Goal: Information Seeking & Learning: Learn about a topic

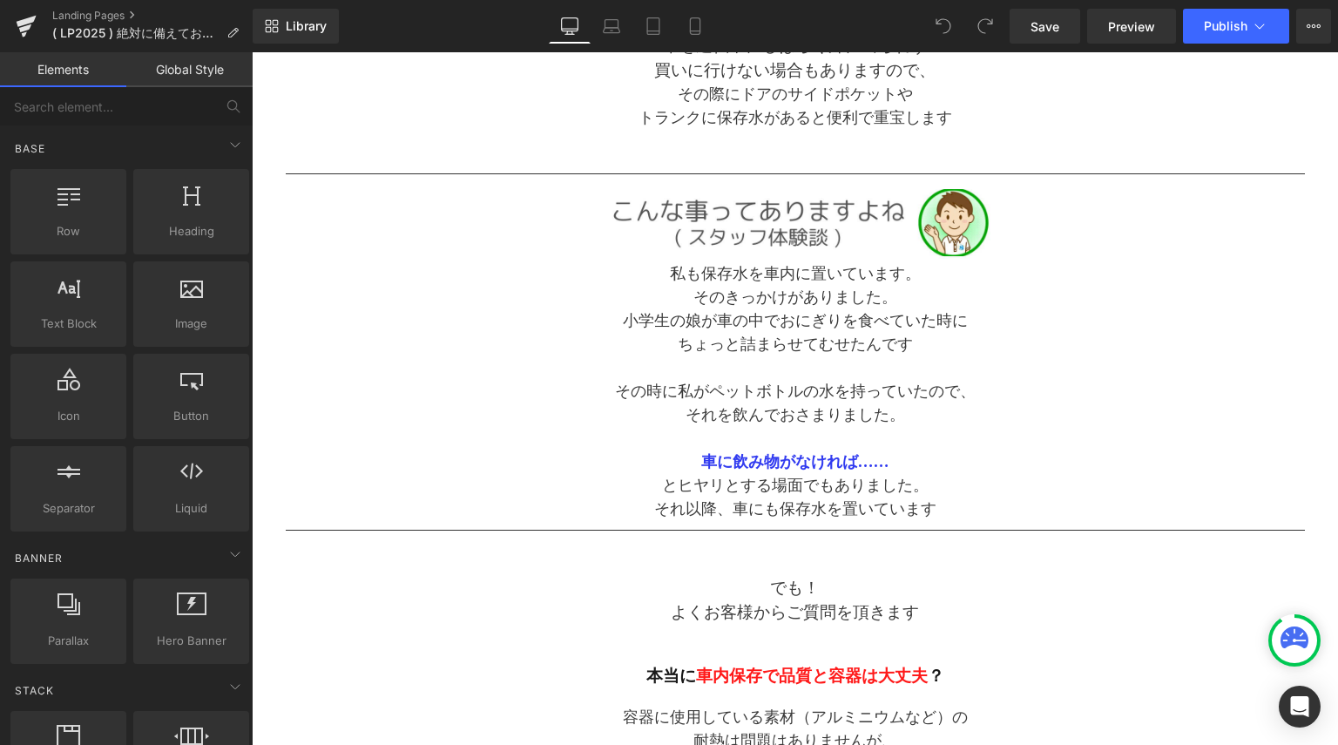
scroll to position [1045, 0]
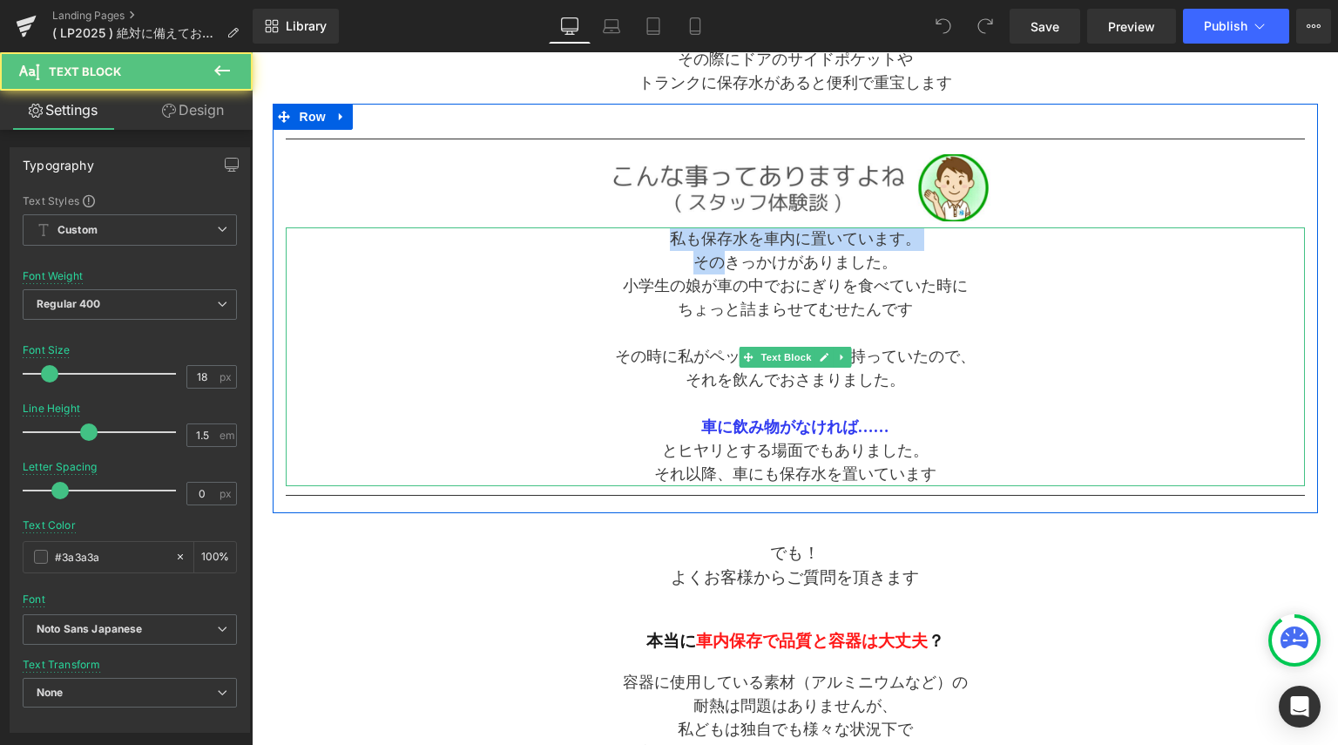
drag, startPoint x: 658, startPoint y: 243, endPoint x: 725, endPoint y: 255, distance: 68.2
click at [725, 255] on div "私も保存水を車内に置いています。 そのきっかけがありました。 小学生の娘が車の中でおにぎりを食べていた時に ちょっと詰まらせてむせたんです その時に私がペット…" at bounding box center [795, 356] width 1019 height 259
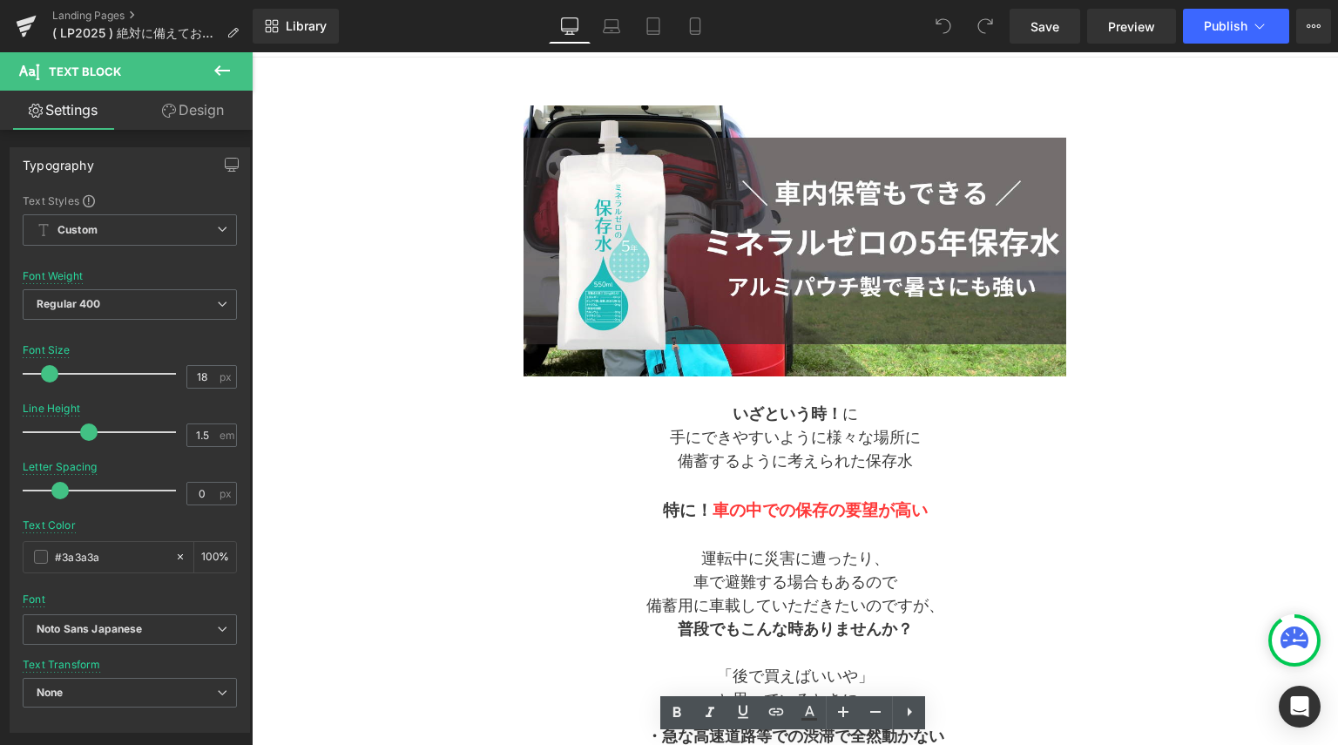
scroll to position [0, 0]
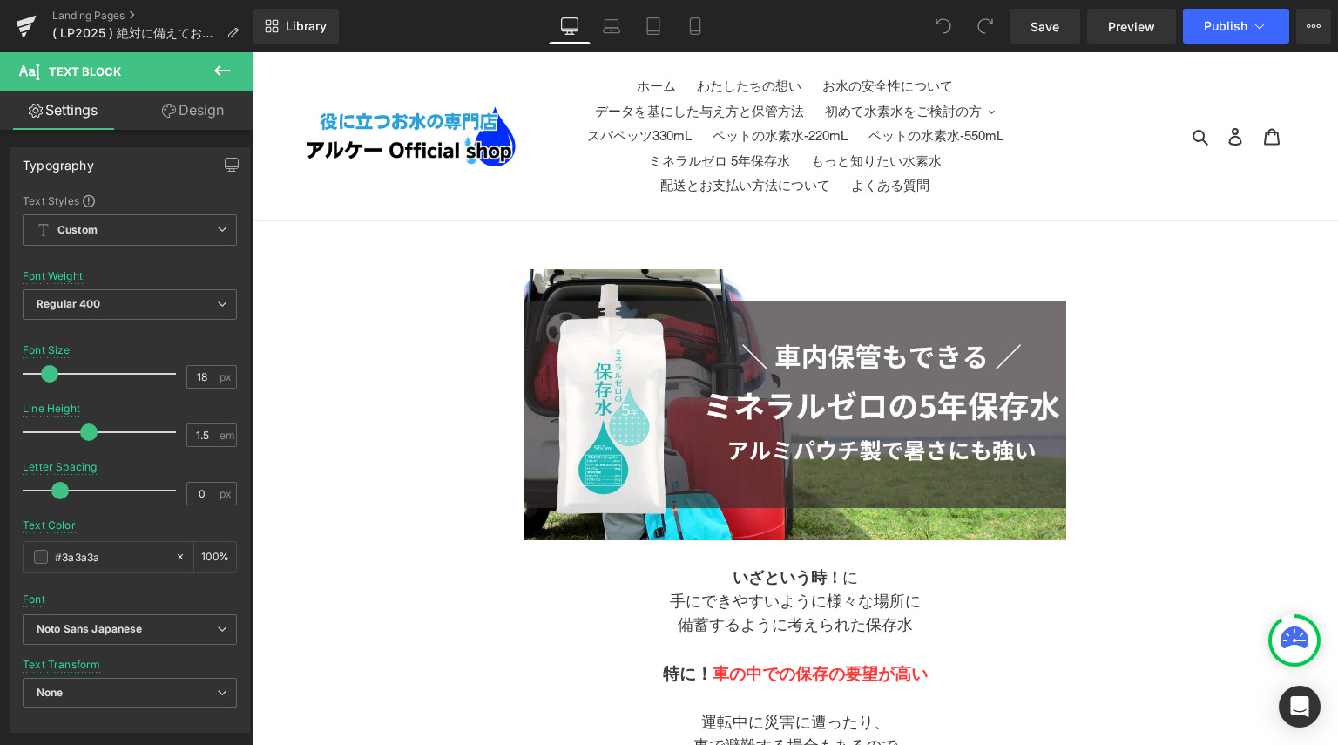
drag, startPoint x: 1336, startPoint y: 584, endPoint x: 1531, endPoint y: 91, distance: 530.2
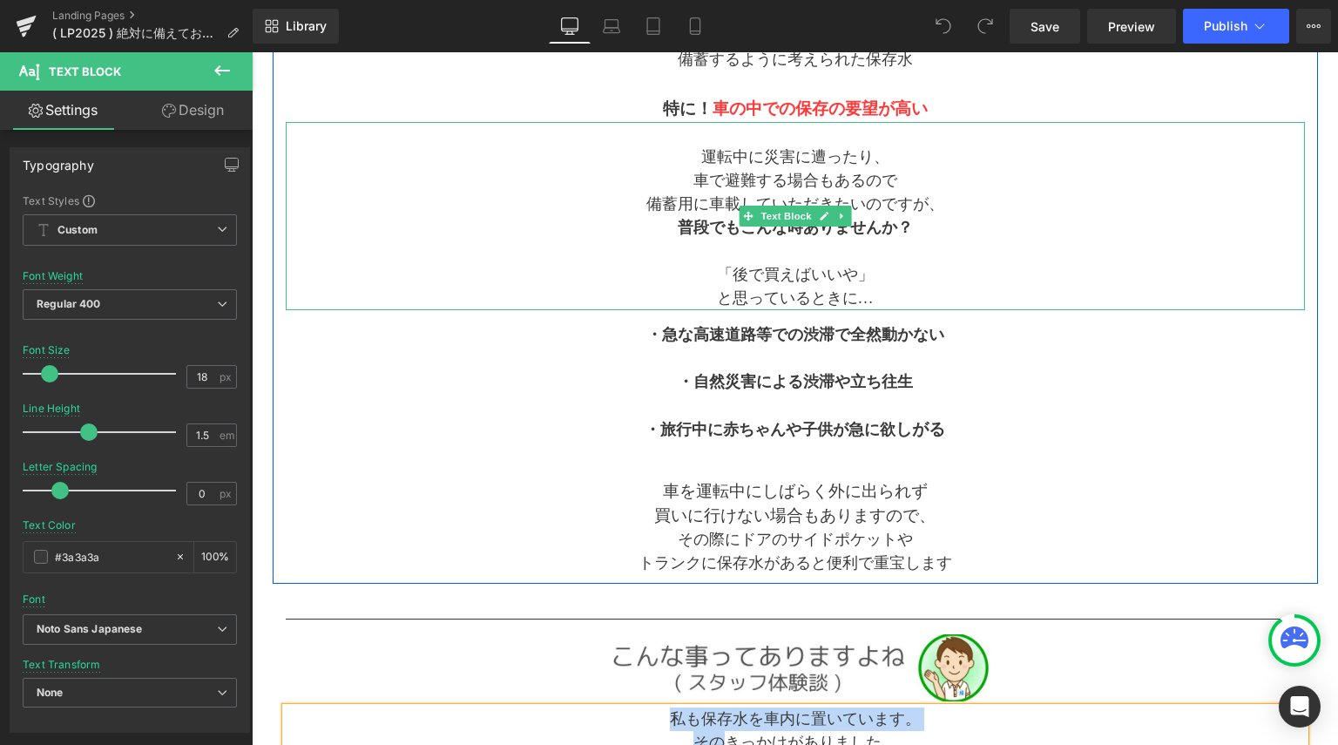
scroll to position [697, 0]
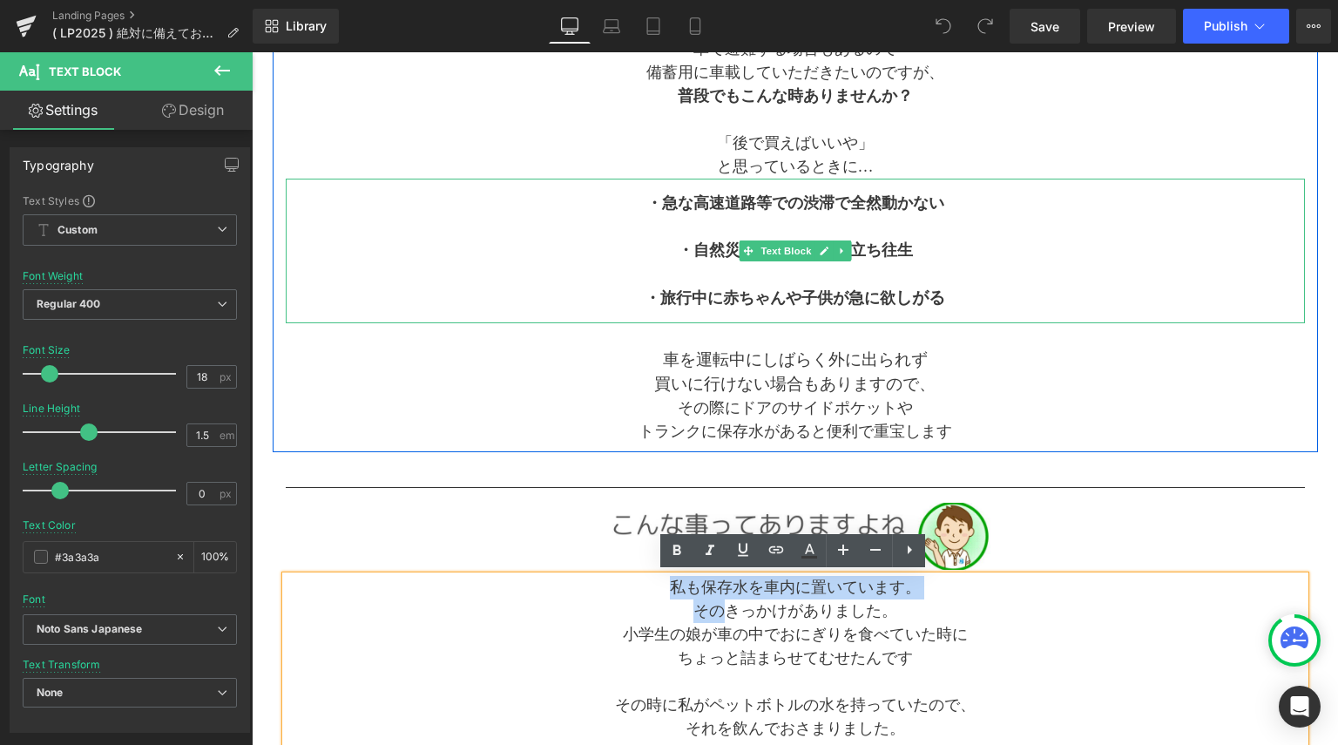
click at [533, 246] on p "・自然災害による渋滞や立ち往生" at bounding box center [795, 251] width 1019 height 24
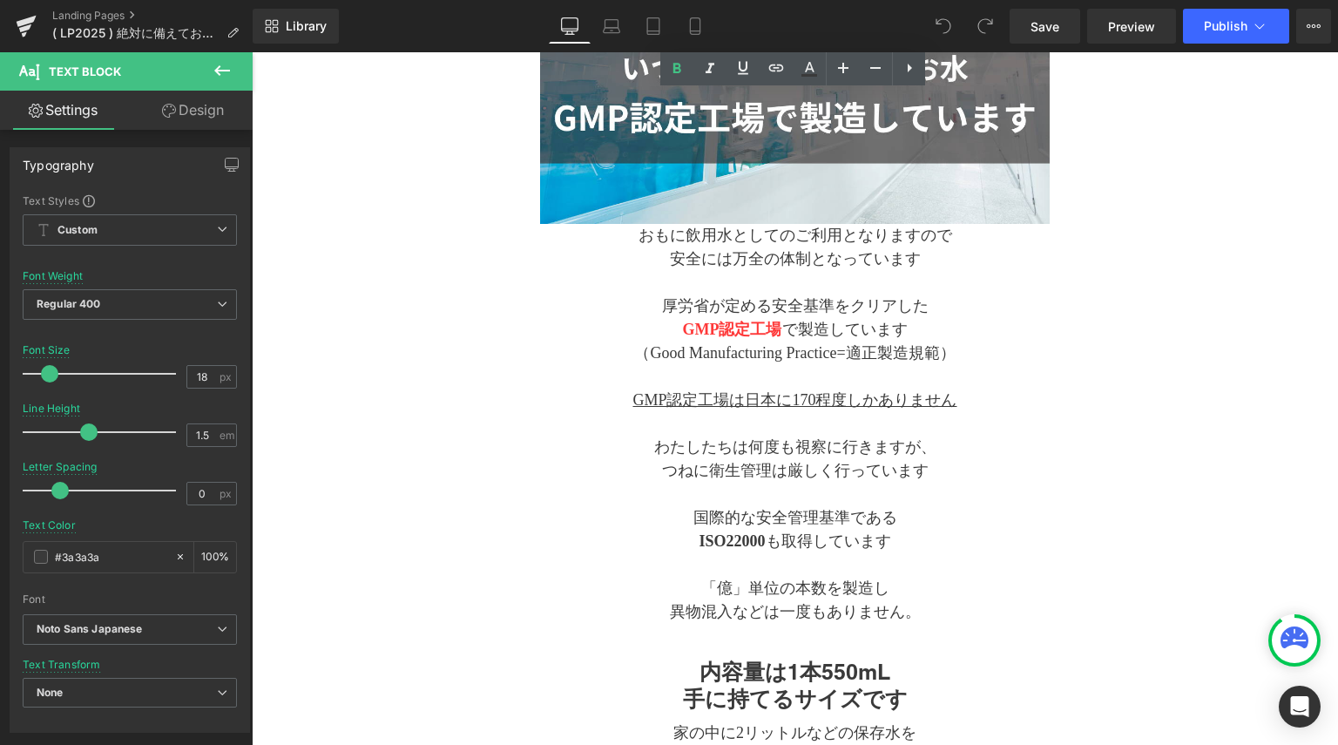
scroll to position [6939, 0]
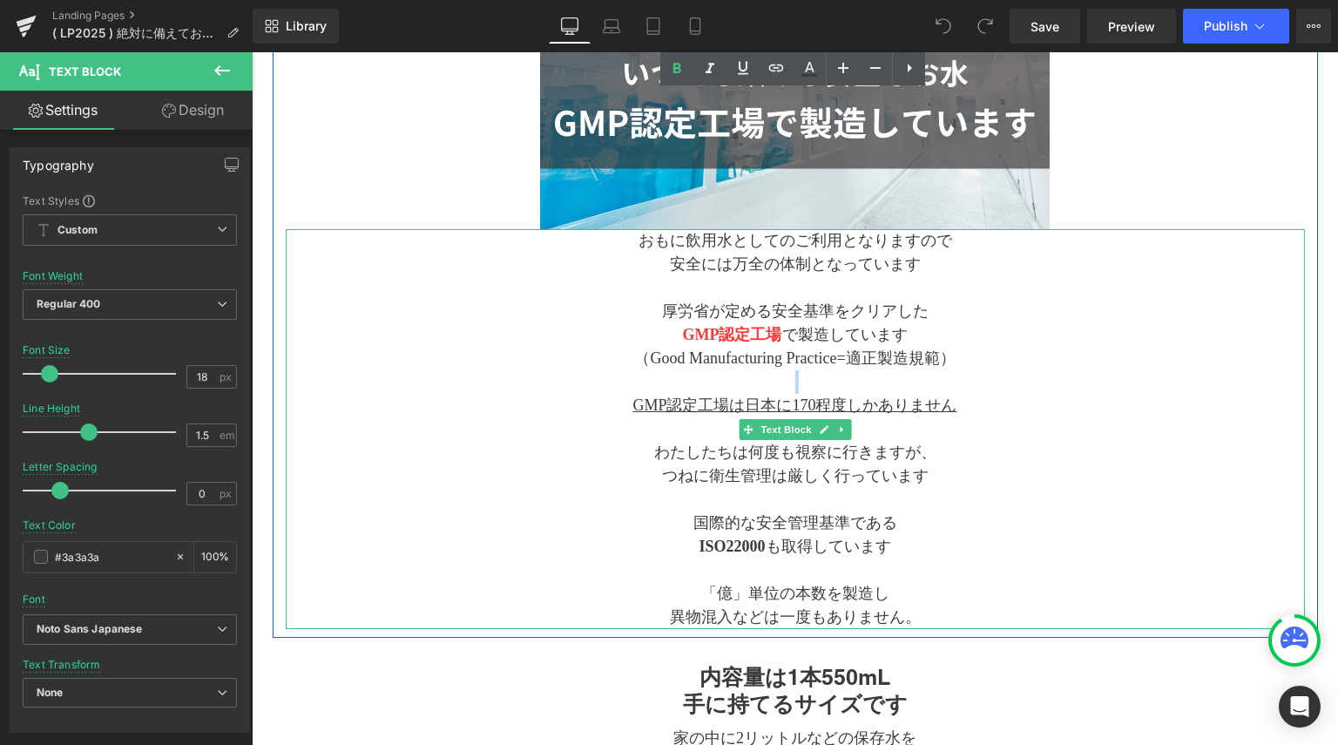
drag, startPoint x: 504, startPoint y: 390, endPoint x: 579, endPoint y: 387, distance: 75.0
click at [579, 387] on div "おもに飲用水としてのご利用となりますので 安全には万全の体制となっています 厚労省が定める安全基準をクリアした GMP認定工場 で製造しています （Good …" at bounding box center [795, 429] width 1019 height 400
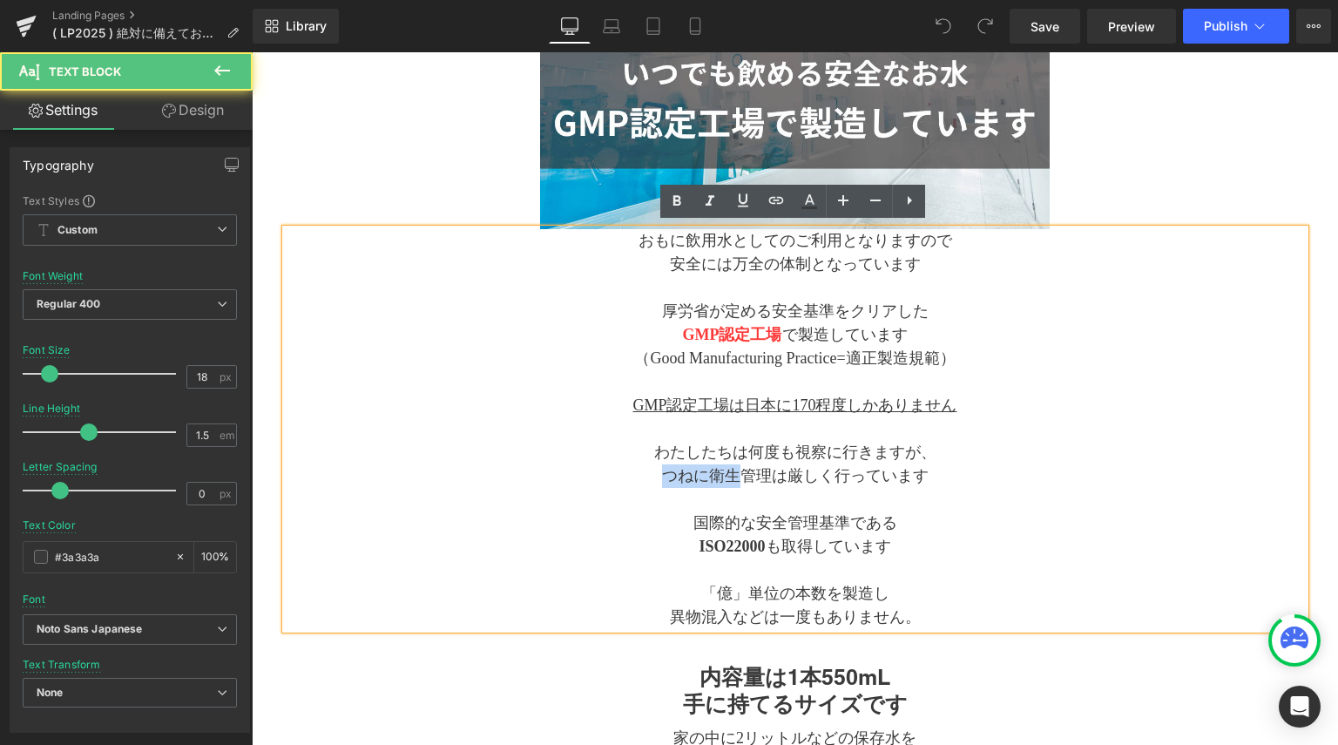
drag, startPoint x: 625, startPoint y: 459, endPoint x: 742, endPoint y: 468, distance: 117.9
click at [742, 468] on p "つねに衛生管理は厳しく行っています" at bounding box center [795, 476] width 1019 height 24
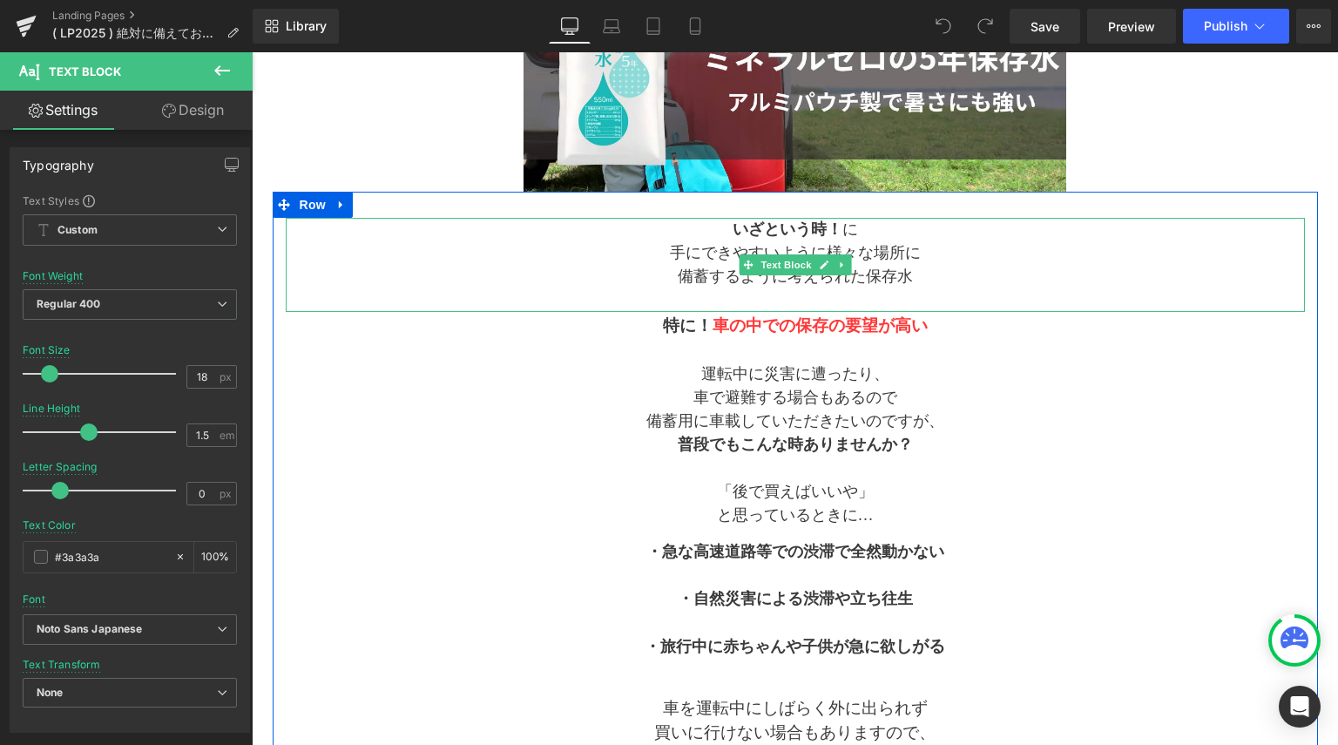
scroll to position [435, 0]
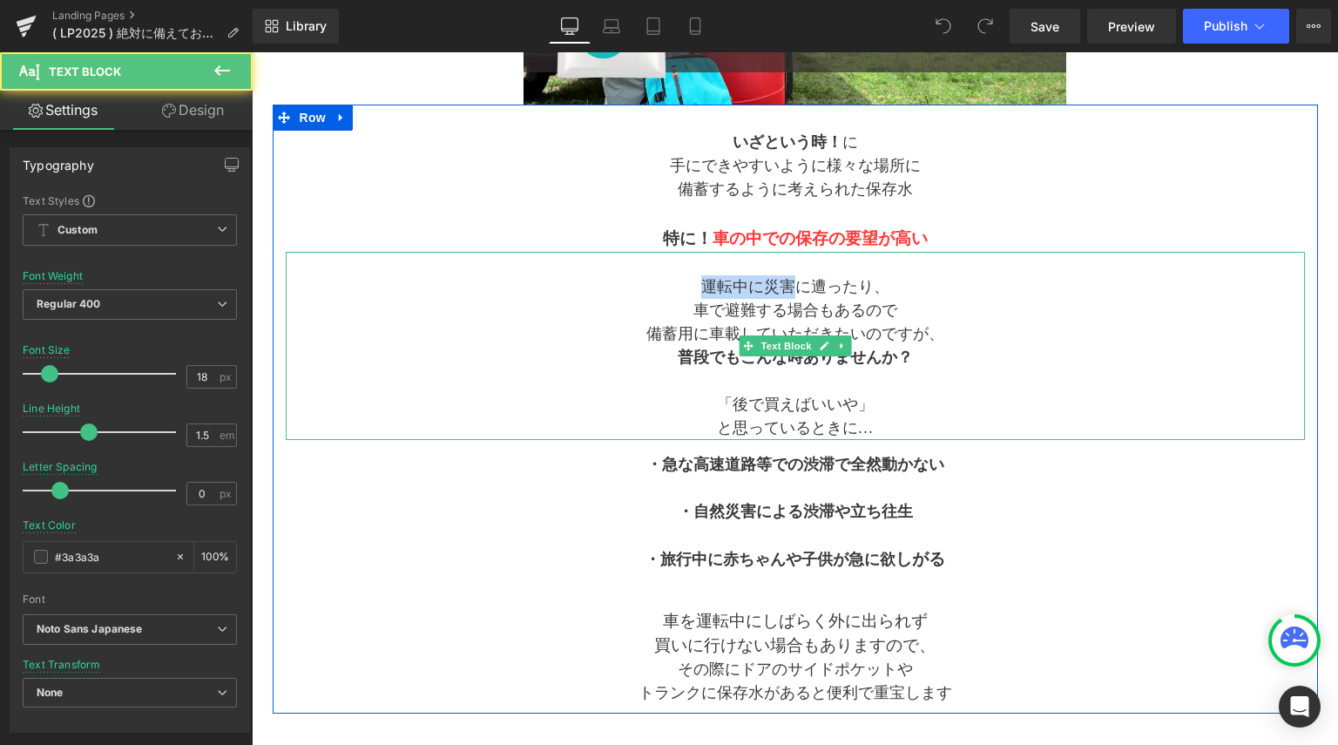
drag, startPoint x: 712, startPoint y: 280, endPoint x: 786, endPoint y: 280, distance: 73.2
click at [786, 280] on p "運転中に災害に遭ったり、" at bounding box center [795, 287] width 1019 height 24
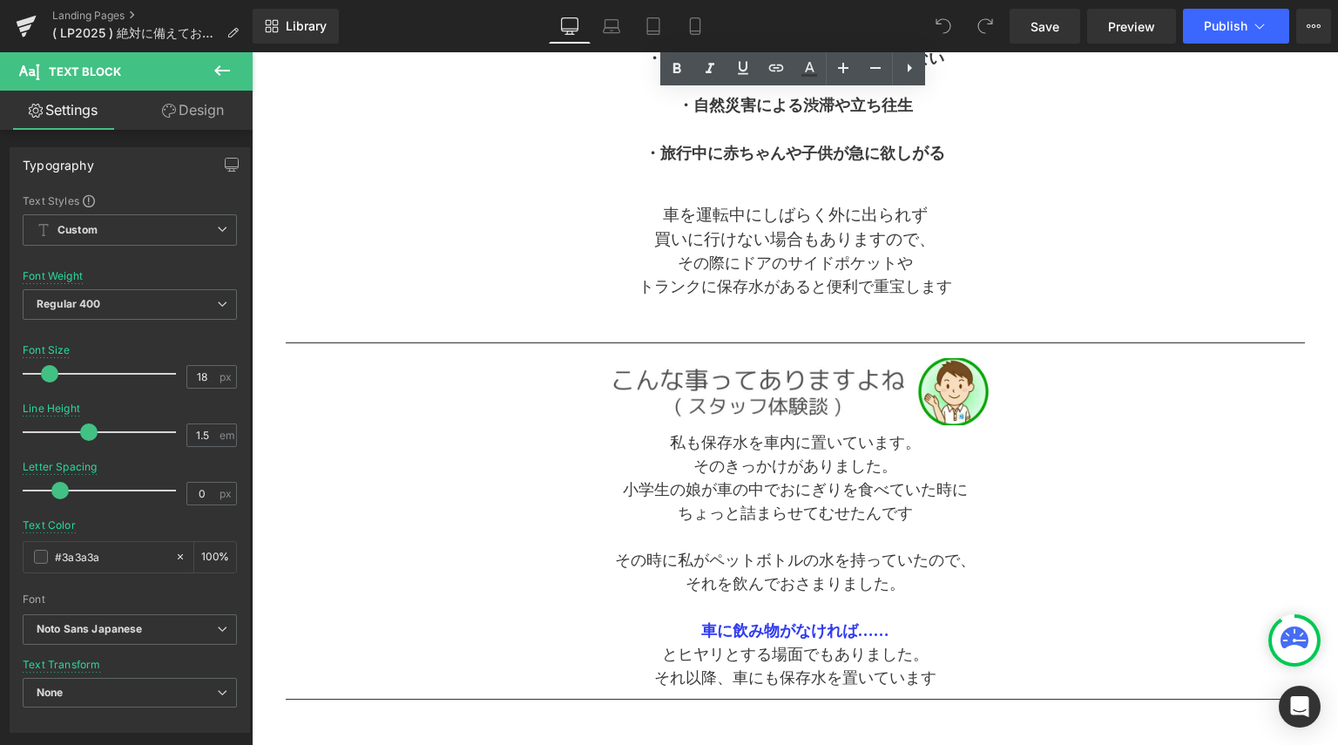
scroll to position [871, 0]
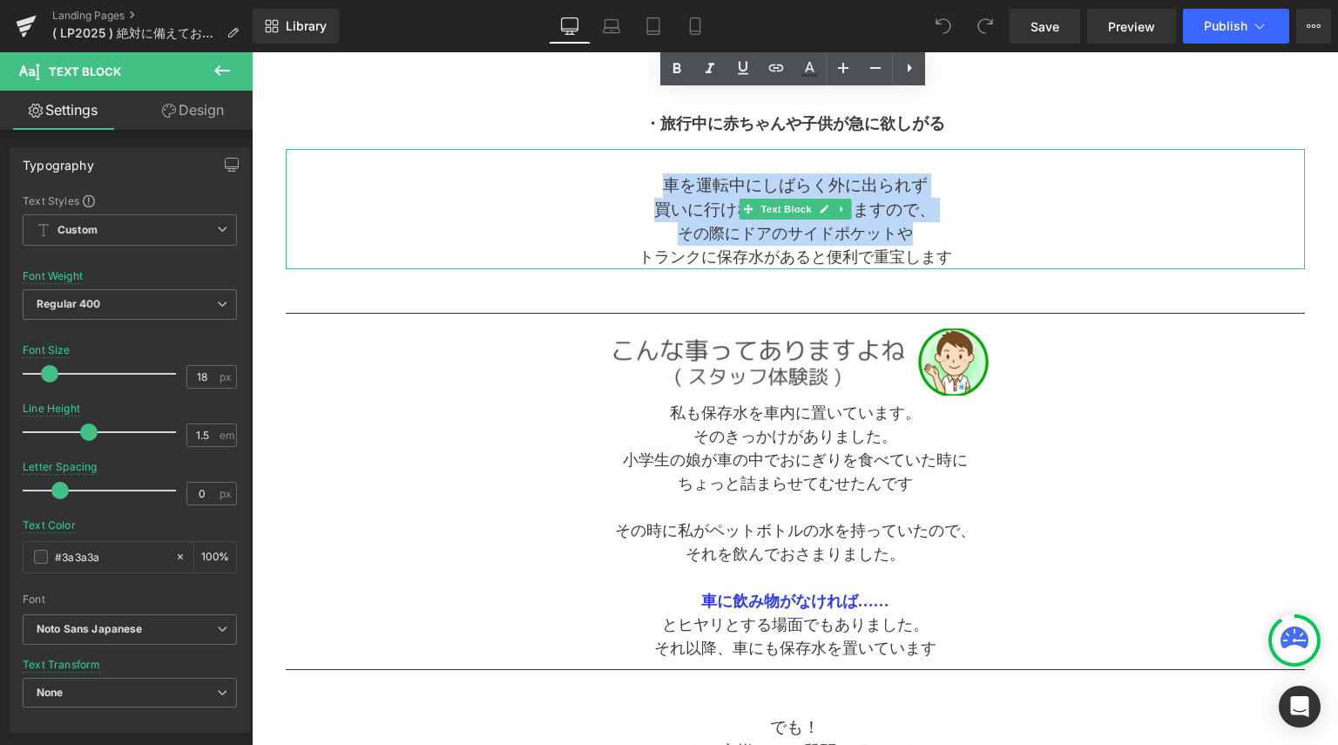
drag, startPoint x: 639, startPoint y: 186, endPoint x: 934, endPoint y: 221, distance: 296.4
click at [934, 221] on div "車を運転中にしばらく外に出られず 買いに行けない場合もありますので、 その際にドアのサイドポケットや トランクに 保存水があると便利で重宝します" at bounding box center [795, 209] width 1019 height 120
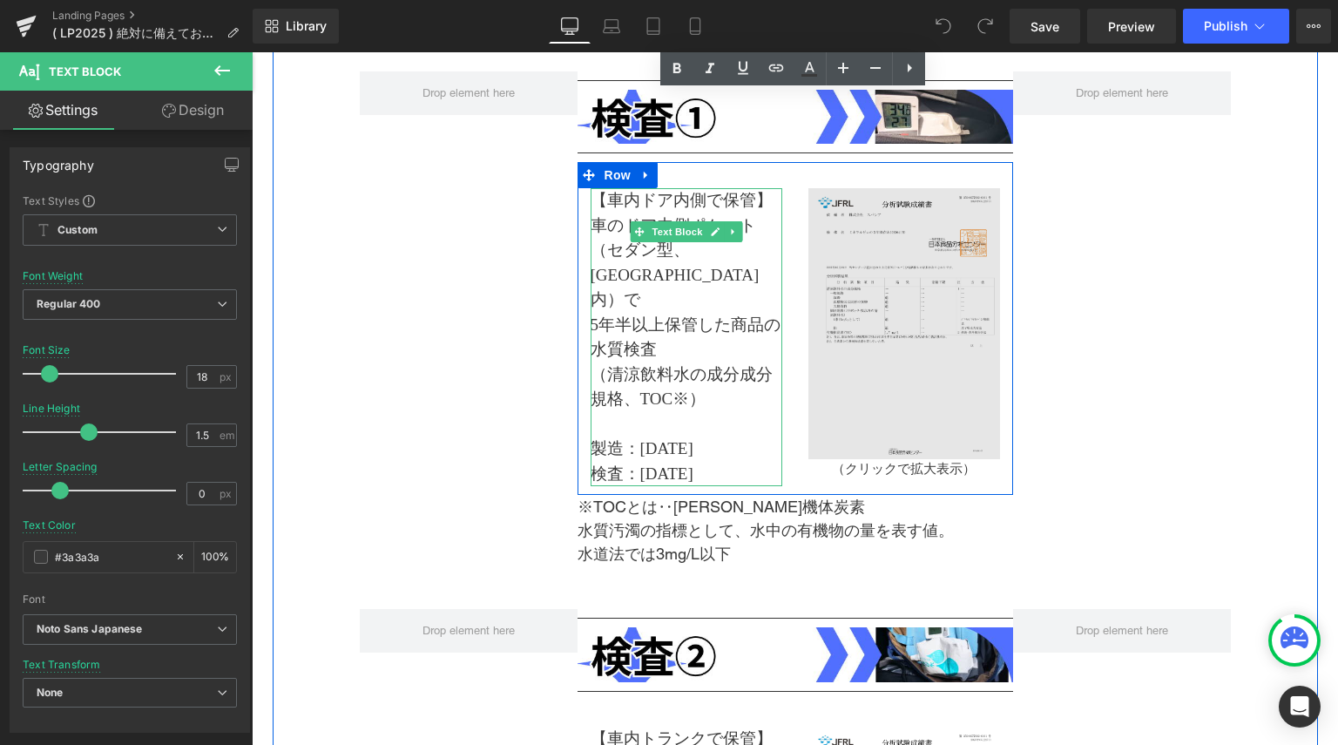
scroll to position [1742, 0]
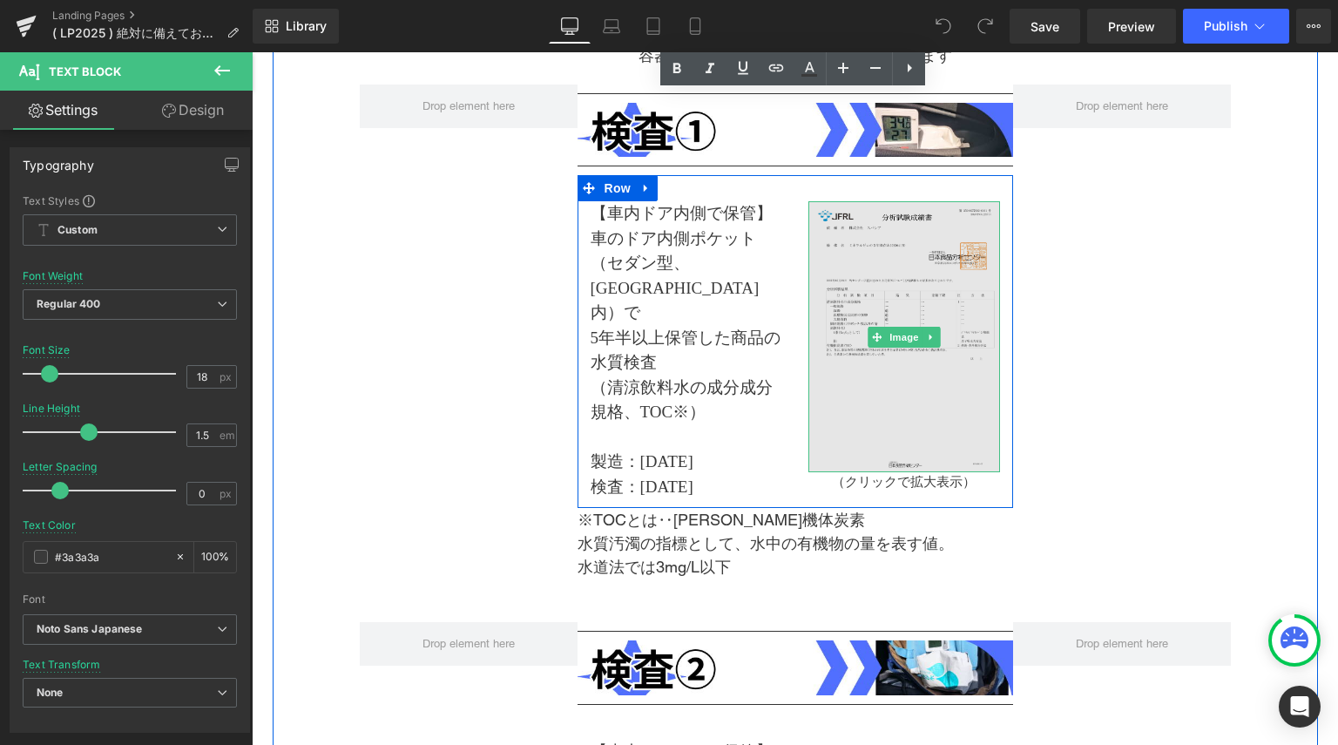
click at [919, 291] on img at bounding box center [904, 336] width 192 height 271
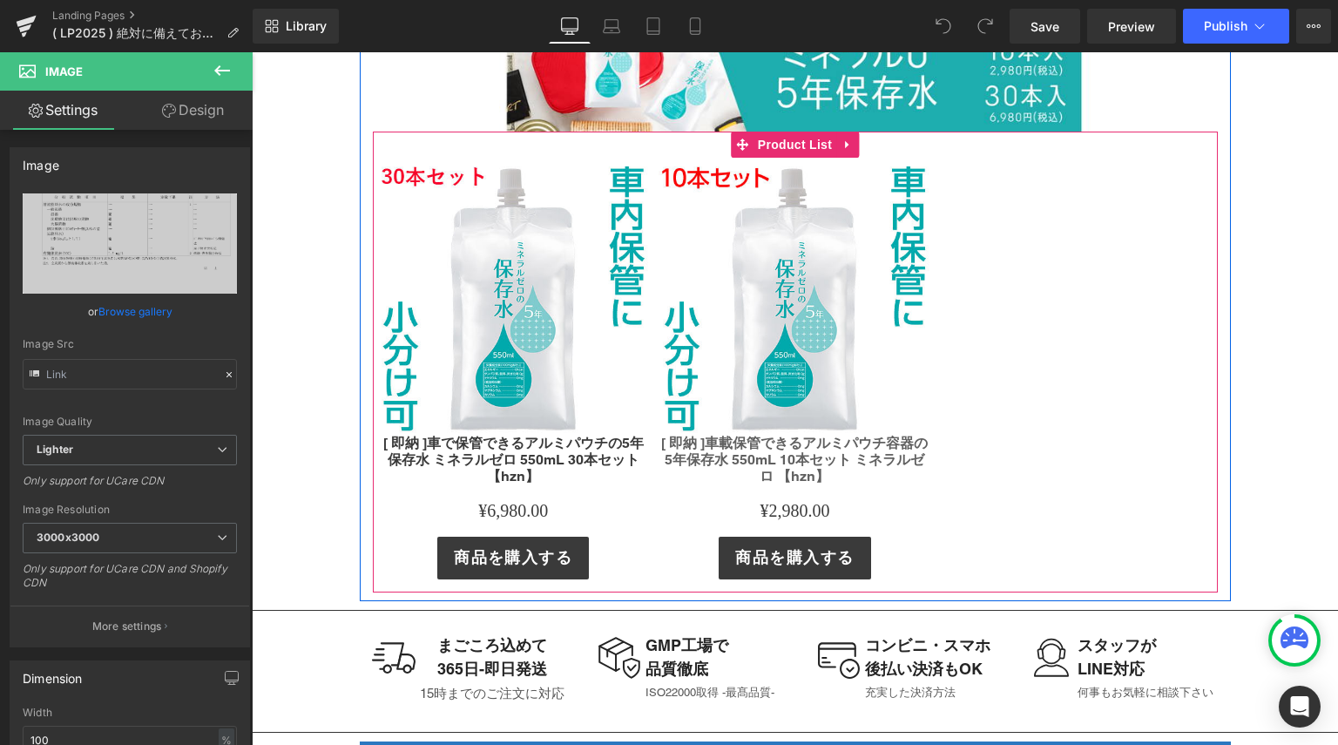
scroll to position [10162, 0]
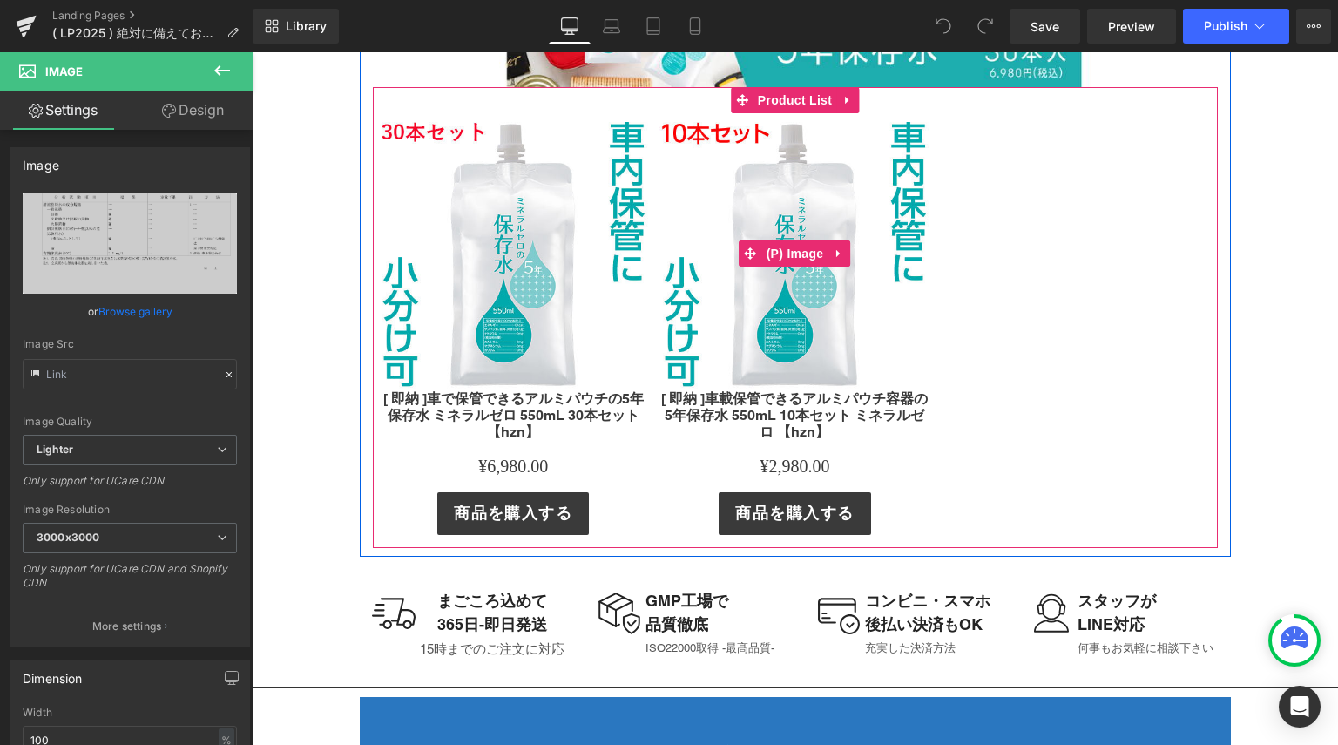
click at [781, 338] on img at bounding box center [794, 254] width 273 height 273
